Goal: Transaction & Acquisition: Purchase product/service

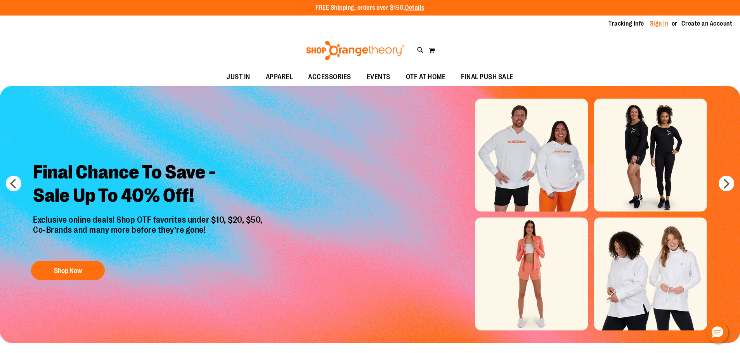
click at [657, 27] on link "Sign In" at bounding box center [659, 23] width 19 height 9
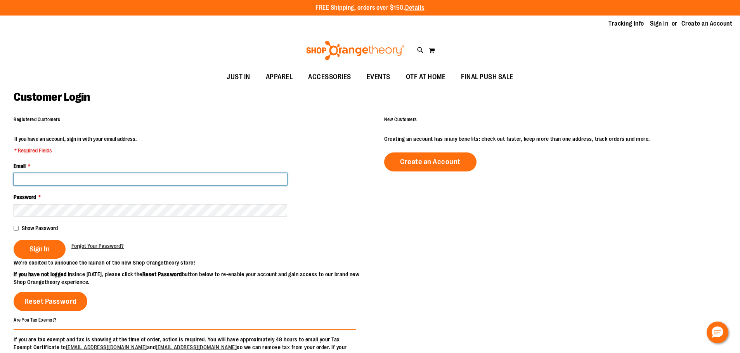
click at [82, 174] on input "Email *" at bounding box center [151, 179] width 274 height 12
type input "*"
type input "**********"
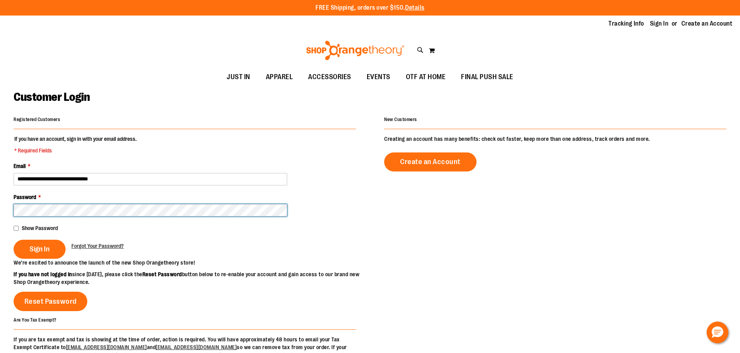
click at [14, 240] on button "Sign In" at bounding box center [40, 249] width 52 height 19
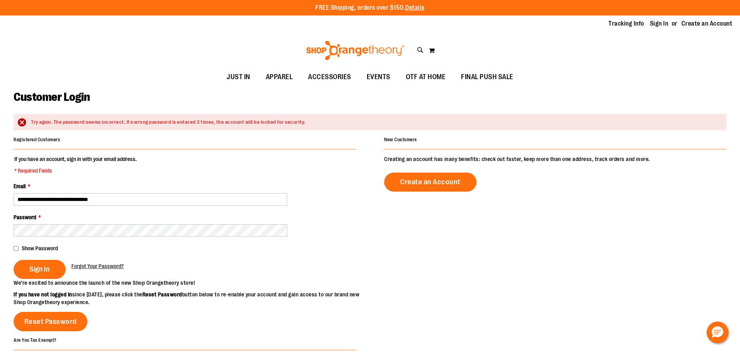
drag, startPoint x: 527, startPoint y: 290, endPoint x: 514, endPoint y: 268, distance: 25.4
click at [527, 289] on div "**********" at bounding box center [370, 260] width 713 height 253
click at [701, 24] on link "Create an Account" at bounding box center [707, 23] width 51 height 9
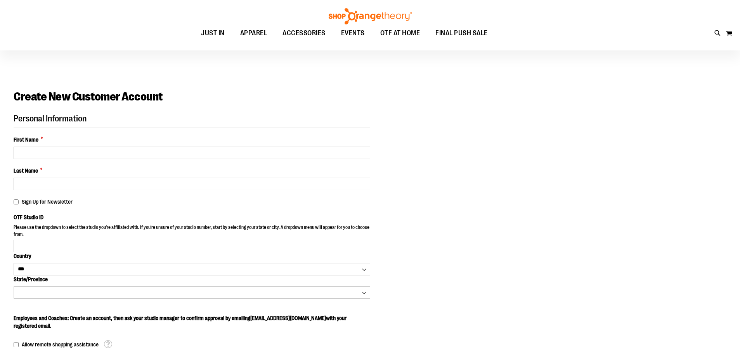
select select "***"
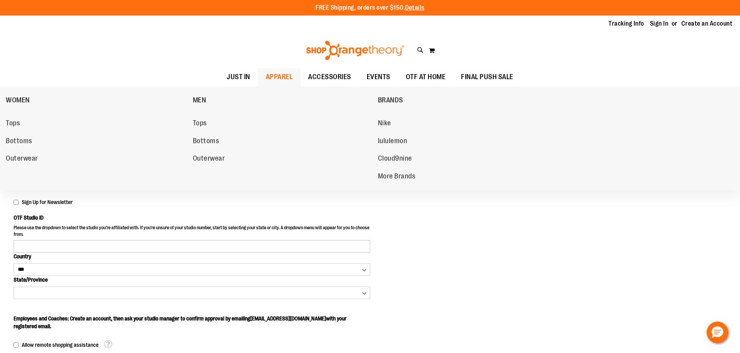
click at [277, 79] on span "APPAREL" at bounding box center [279, 76] width 27 height 17
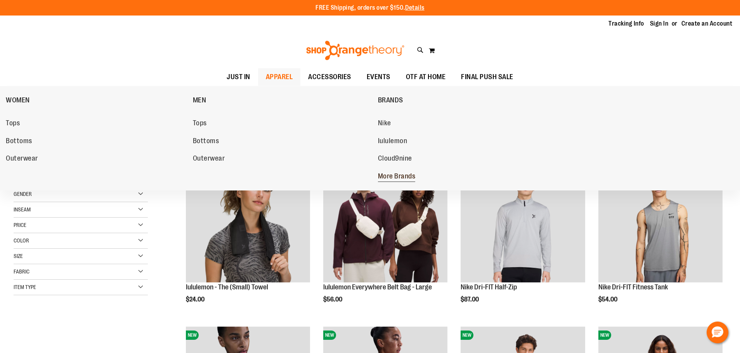
click at [386, 175] on span "More Brands" at bounding box center [397, 177] width 38 height 10
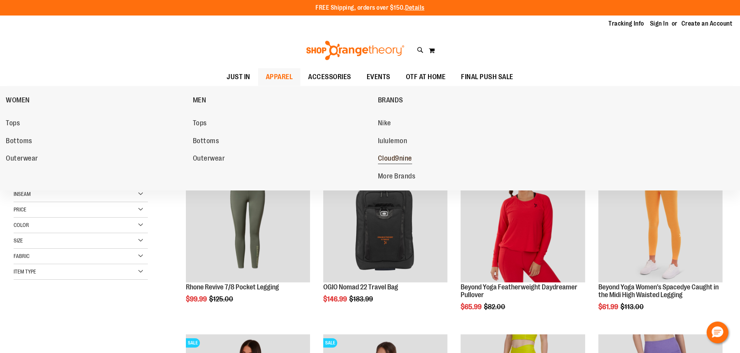
click at [383, 156] on span "Cloud9nine" at bounding box center [395, 159] width 34 height 10
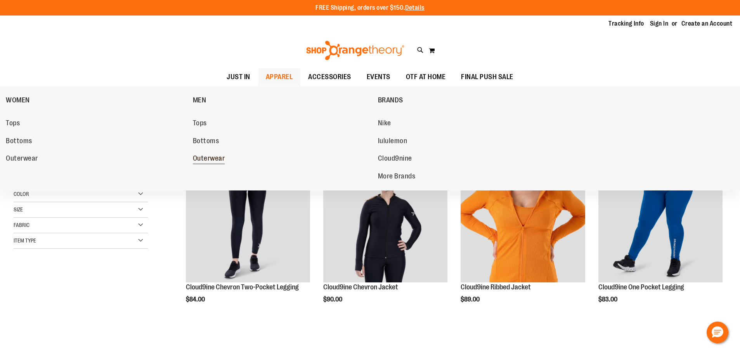
click at [196, 156] on span "Outerwear" at bounding box center [209, 159] width 32 height 10
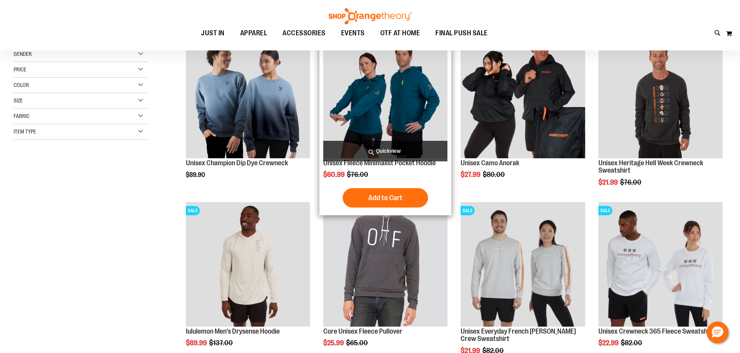
scroll to position [38, 0]
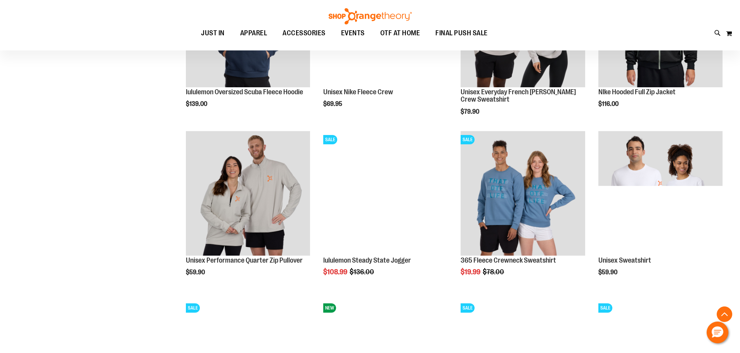
scroll to position [621, 0]
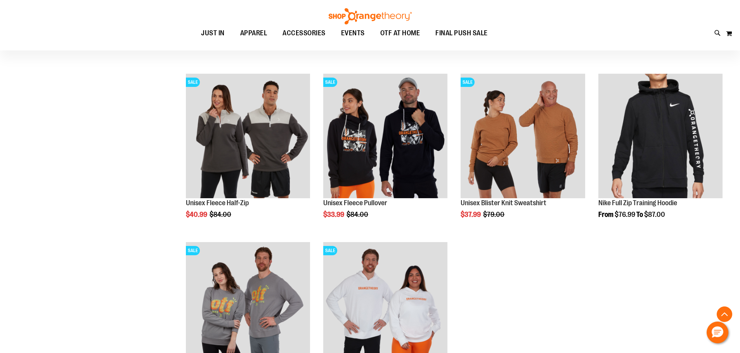
scroll to position [1086, 0]
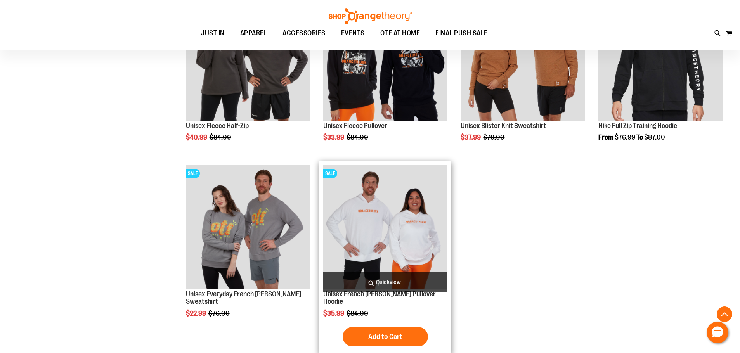
click at [339, 249] on img "product" at bounding box center [385, 227] width 124 height 124
